Goal: Browse casually

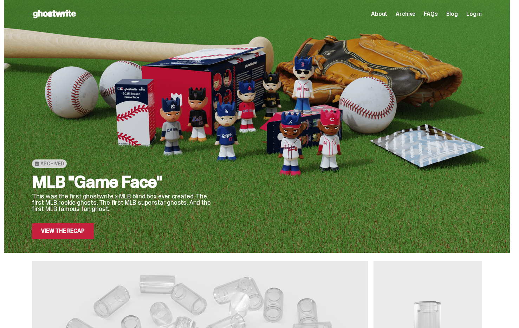
click at [384, 14] on span "About" at bounding box center [379, 14] width 16 height 6
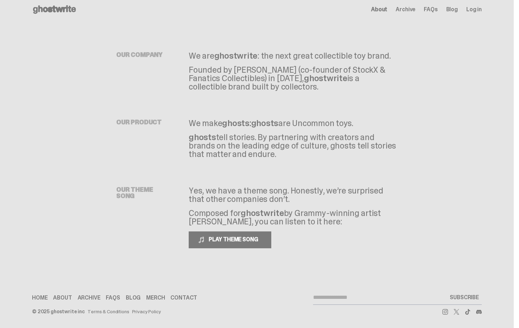
scroll to position [5, 0]
click at [288, 194] on p "Yes, we have a theme song. Honestly, we’re surprised that other companies don’t." at bounding box center [293, 194] width 209 height 17
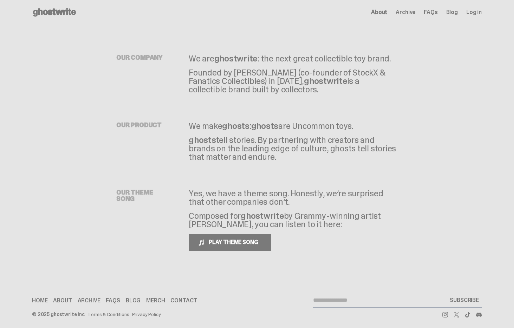
scroll to position [0, 0]
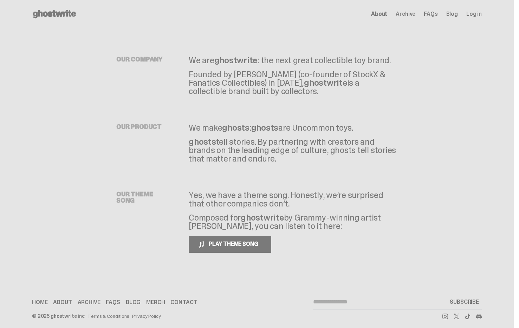
click at [64, 14] on use at bounding box center [54, 14] width 43 height 8
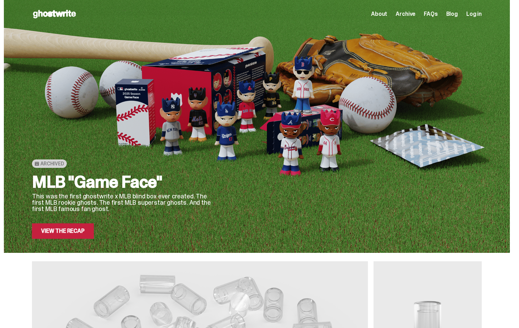
click at [54, 12] on use at bounding box center [54, 14] width 43 height 8
click at [72, 234] on link "View the Recap" at bounding box center [63, 230] width 62 height 15
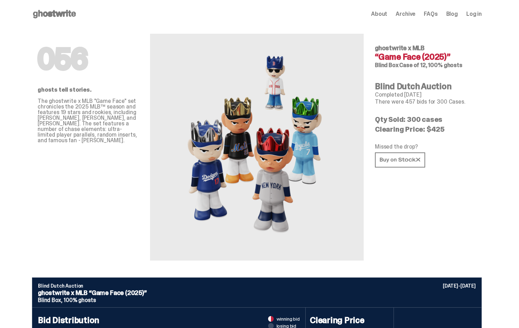
click at [462, 227] on div "056 ghostwrite x MLB “Game Face (2025)” Blind Box Case of 12, 100% ghosts Blind…" at bounding box center [425, 144] width 101 height 233
click at [448, 219] on div "056 ghostwrite x MLB “Game Face (2025)” Blind Box Case of 12, 100% ghosts Blind…" at bounding box center [425, 144] width 101 height 233
click at [70, 168] on div "056 ghosts tell stories. The ghostwrite x MLB "Game Face" set chronicles the 20…" at bounding box center [88, 144] width 101 height 233
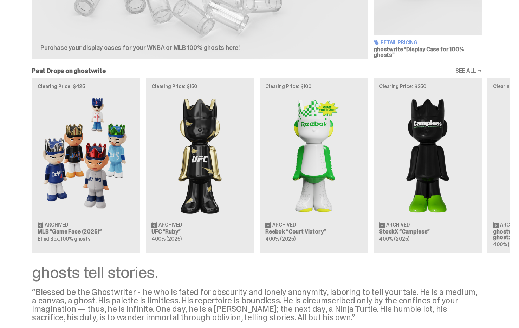
scroll to position [427, 0]
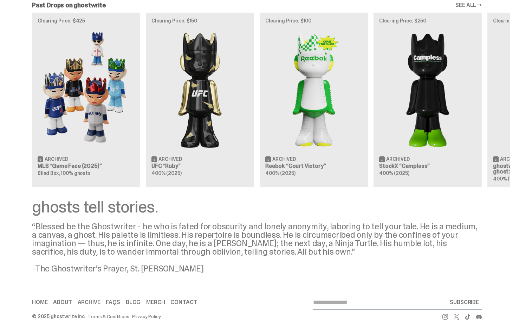
click at [155, 300] on link "Merch" at bounding box center [155, 303] width 19 height 6
click at [154, 300] on div "Home About Archive FAQs Blog [GEOGRAPHIC_DATA] Contact SUBSCRIBE" at bounding box center [257, 302] width 450 height 14
click at [156, 300] on link "Merch" at bounding box center [155, 303] width 19 height 6
